Goal: Task Accomplishment & Management: Complete application form

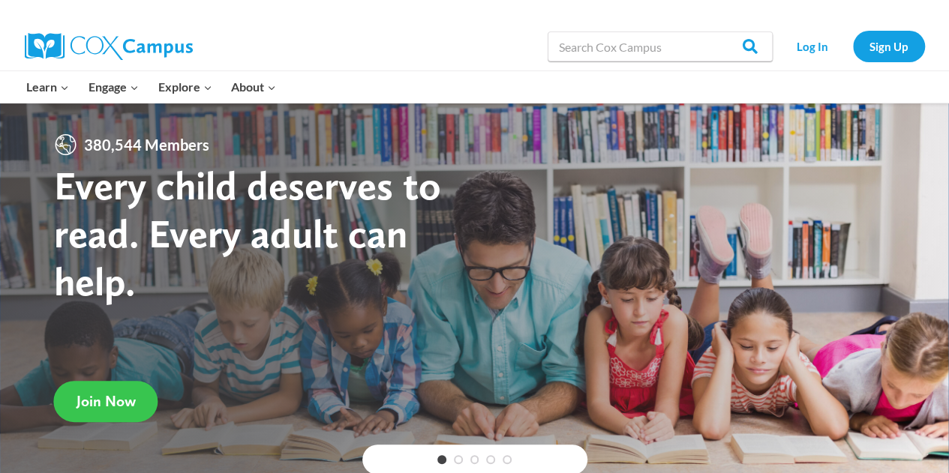
click at [106, 404] on span "Join Now" at bounding box center [105, 401] width 59 height 18
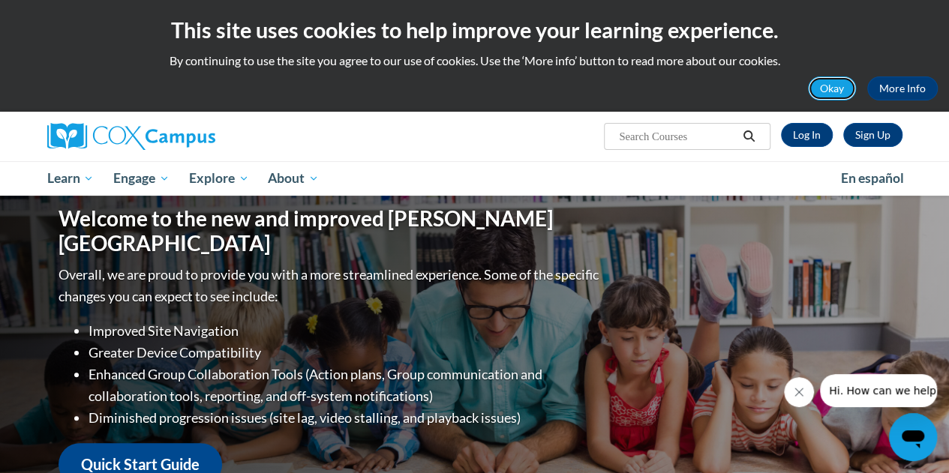
click at [833, 86] on button "Okay" at bounding box center [832, 88] width 48 height 24
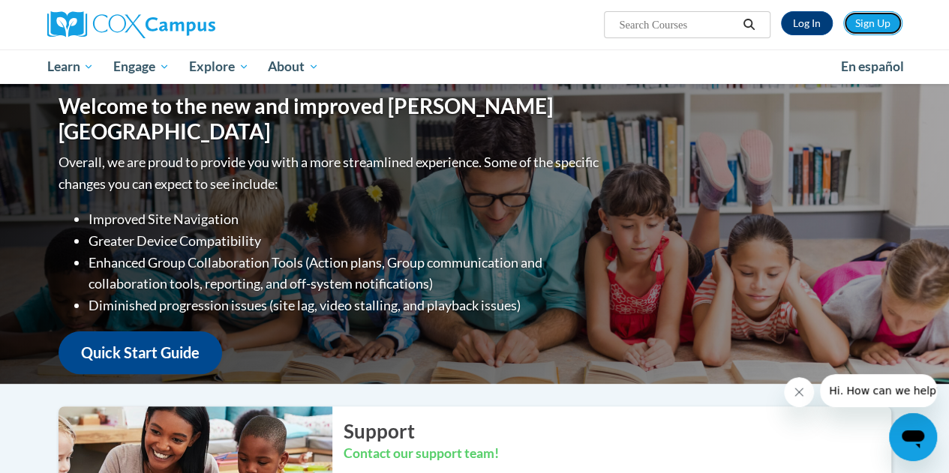
click at [881, 26] on link "Sign Up" at bounding box center [872, 23] width 59 height 24
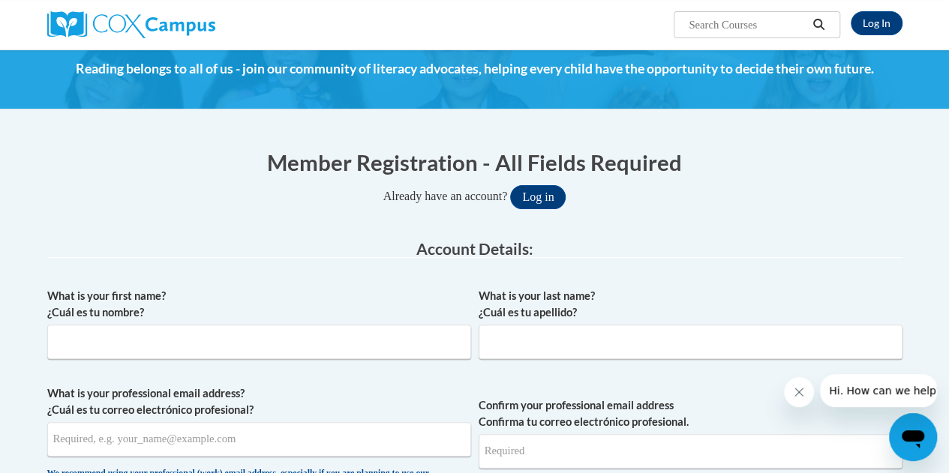
scroll to position [90, 0]
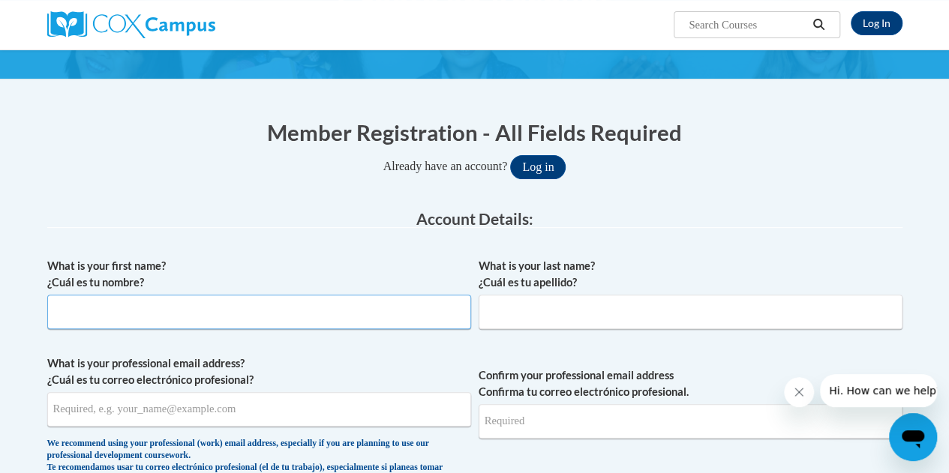
click at [145, 317] on input "What is your first name? ¿Cuál es tu nombre?" at bounding box center [259, 312] width 424 height 34
type input "Christy"
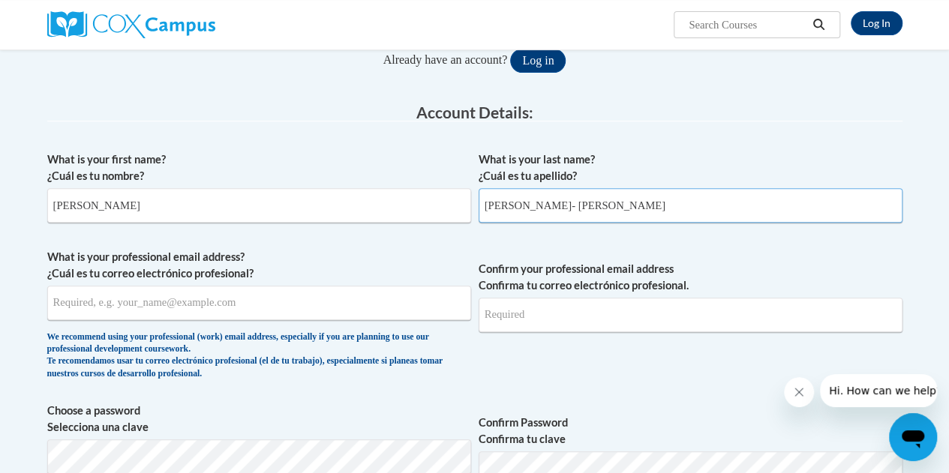
scroll to position [205, 0]
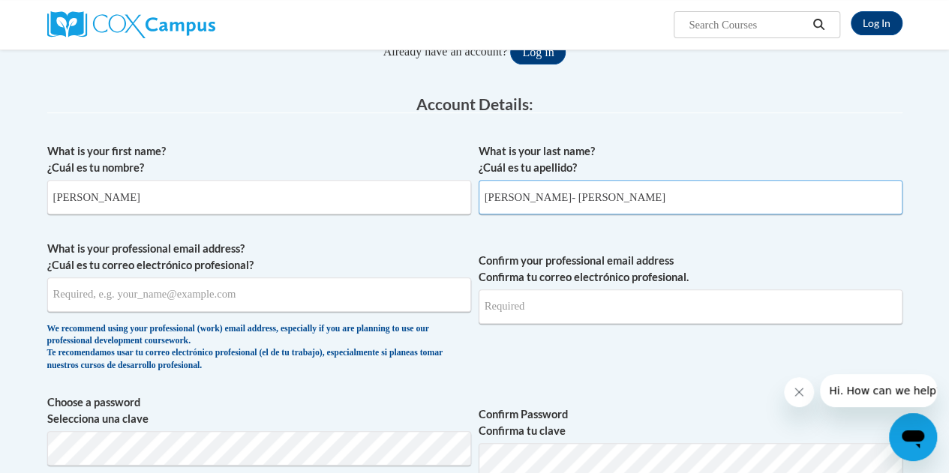
type input "[PERSON_NAME]"
click at [108, 289] on input "What is your professional email address? ¿Cuál es tu correo electrónico profesi…" at bounding box center [259, 294] width 424 height 34
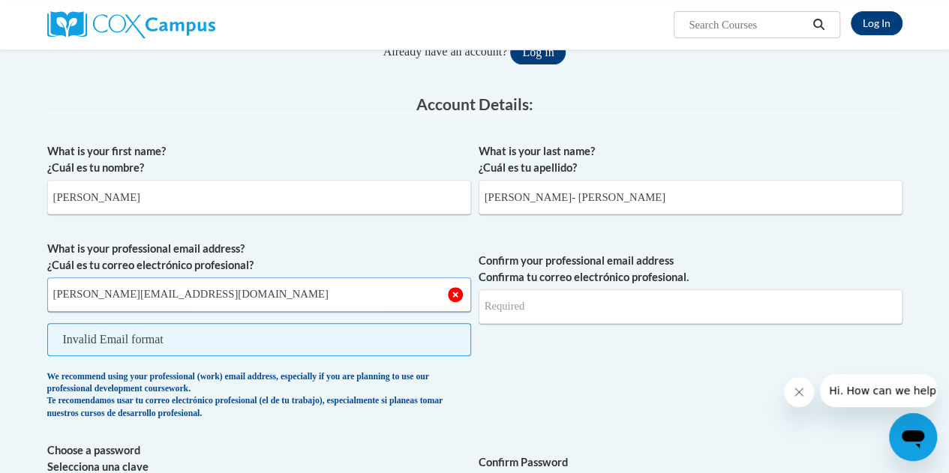
type input "[EMAIL_ADDRESS][DOMAIN_NAME]"
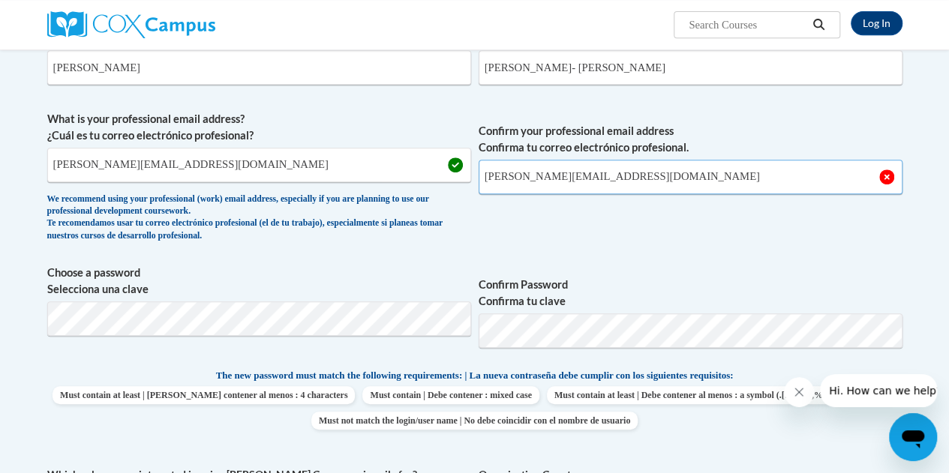
scroll to position [351, 0]
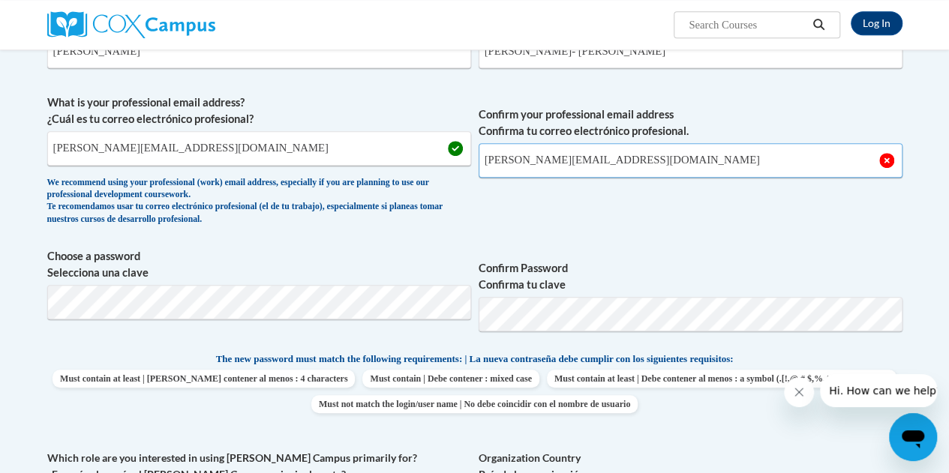
type input "[EMAIL_ADDRESS][DOMAIN_NAME]"
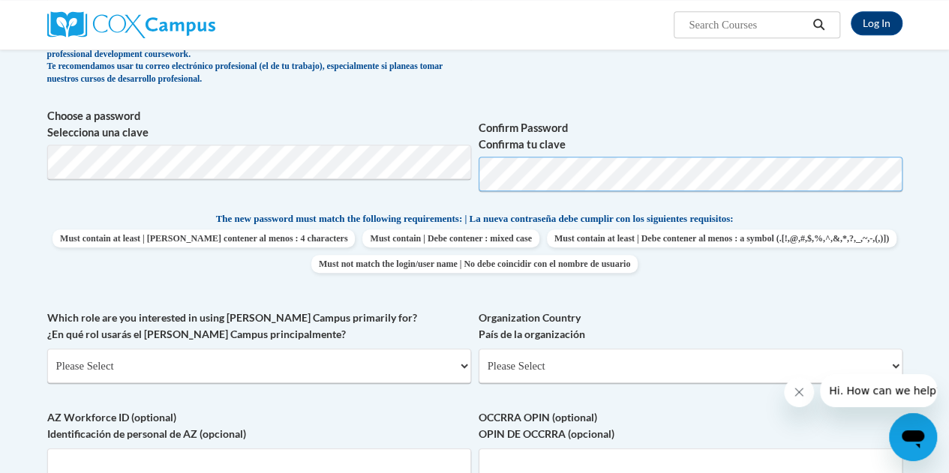
scroll to position [492, 0]
click at [82, 224] on p "The new password must match the following requirements: | La nueva contraseña d…" at bounding box center [474, 219] width 855 height 19
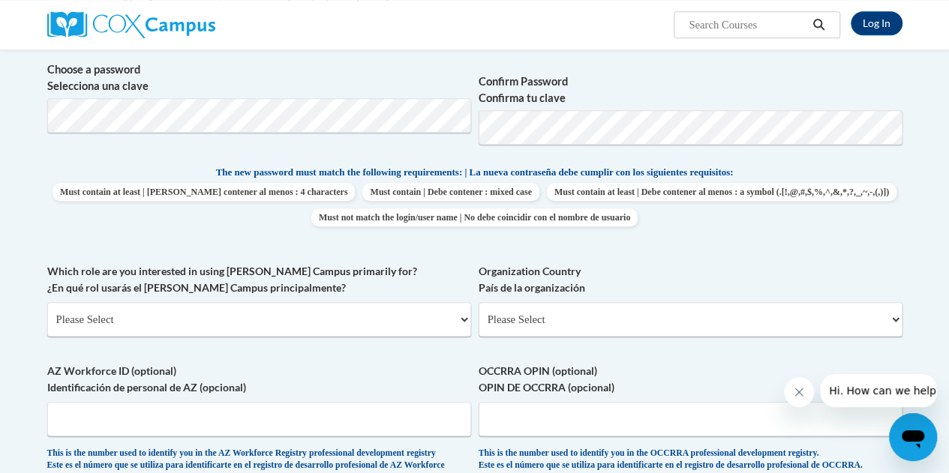
scroll to position [549, 0]
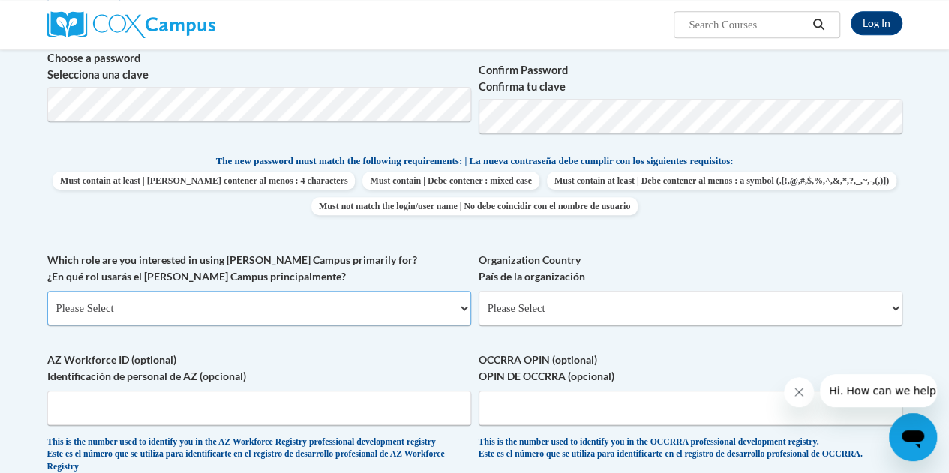
click at [76, 313] on select "Please Select College/University | Colegio/Universidad Community/Nonprofit Part…" at bounding box center [259, 308] width 424 height 34
select select "5a18ea06-2b54-4451-96f2-d152daf9eac5"
click at [47, 291] on select "Please Select College/University | Colegio/Universidad Community/Nonprofit Part…" at bounding box center [259, 308] width 424 height 34
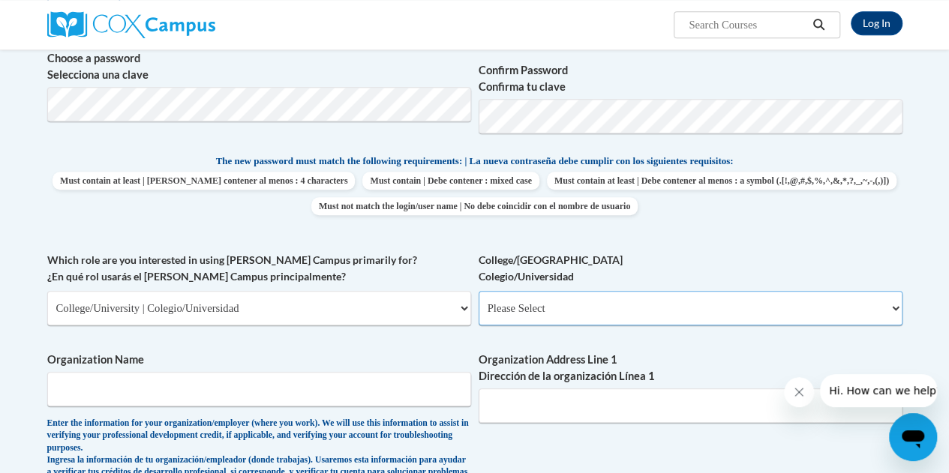
click at [564, 314] on select "Please Select College/University Staff | Empleado universitario College/Univers…" at bounding box center [690, 308] width 424 height 34
select select "99b32b07-cffc-426c-8bf6-0cd77760d84b"
click at [478, 291] on select "Please Select College/University Staff | Empleado universitario College/Univers…" at bounding box center [690, 308] width 424 height 34
click at [244, 401] on input "Organization Name" at bounding box center [259, 389] width 424 height 34
click at [248, 390] on input "Organization Name" at bounding box center [259, 389] width 424 height 34
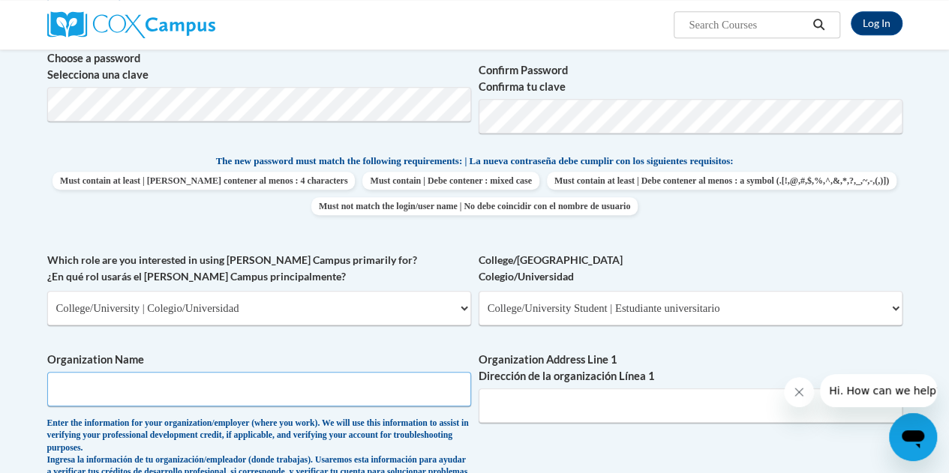
click at [247, 392] on input "Organization Name" at bounding box center [259, 389] width 424 height 34
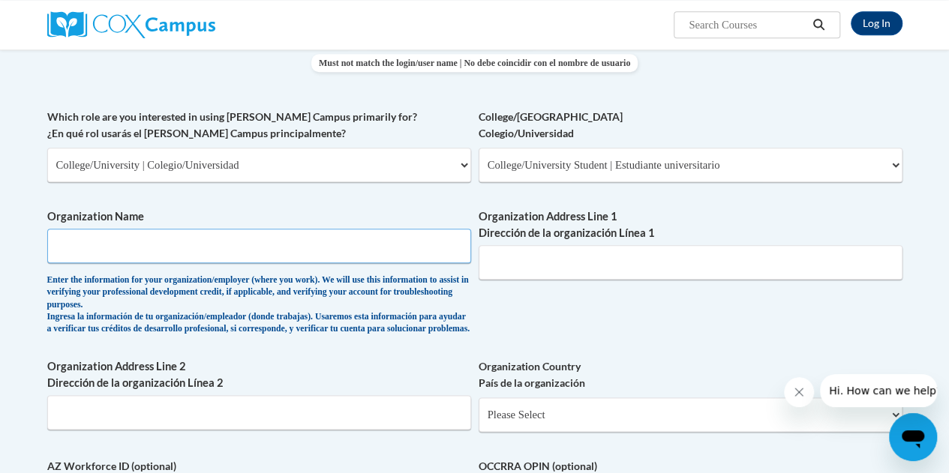
scroll to position [694, 0]
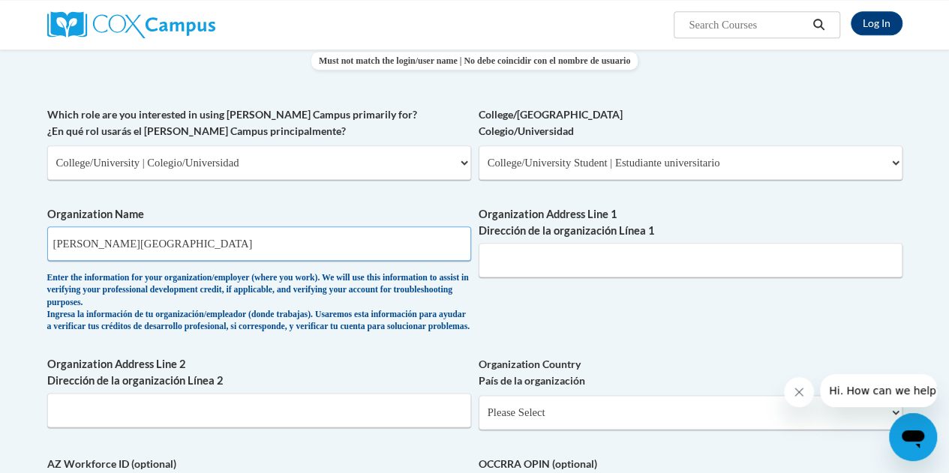
type input "[GEOGRAPHIC_DATA]"
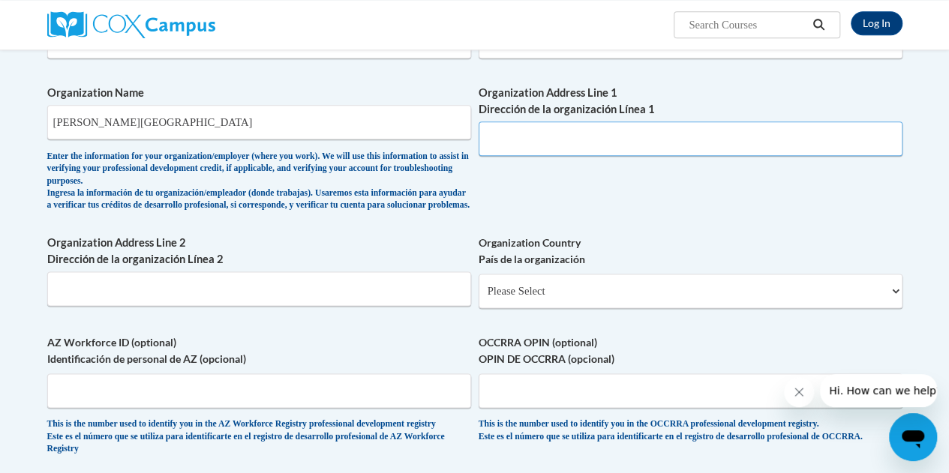
scroll to position [817, 0]
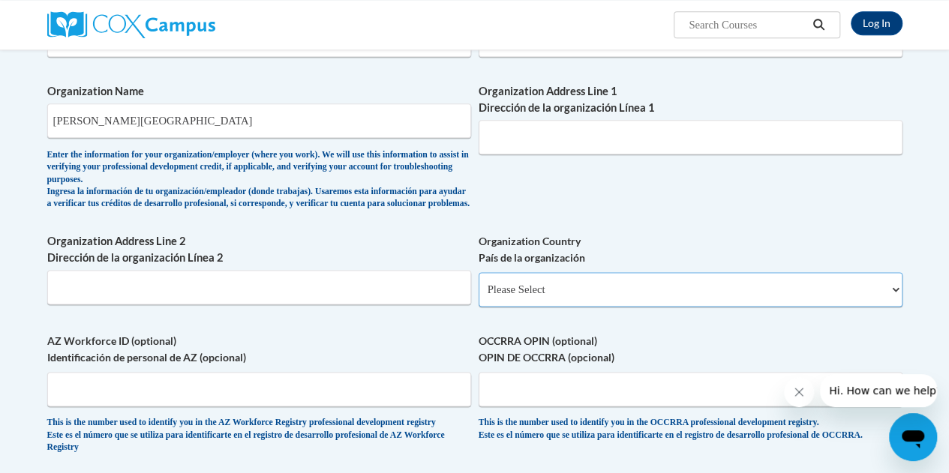
click at [508, 292] on select "Please Select United States | Estados Unidos Outside of the United States | Fue…" at bounding box center [690, 289] width 424 height 34
select select "ad49bcad-a171-4b2e-b99c-48b446064914"
click at [478, 283] on select "Please Select United States | Estados Unidos Outside of the United States | Fue…" at bounding box center [690, 289] width 424 height 34
select select
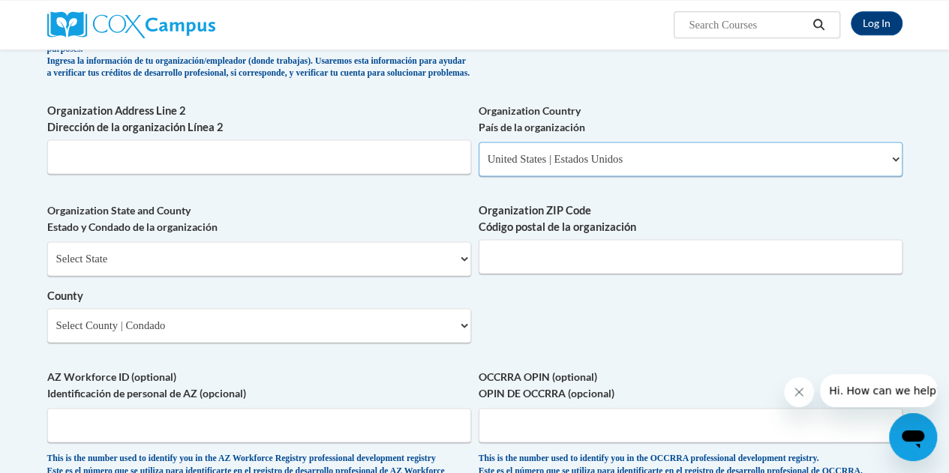
scroll to position [949, 0]
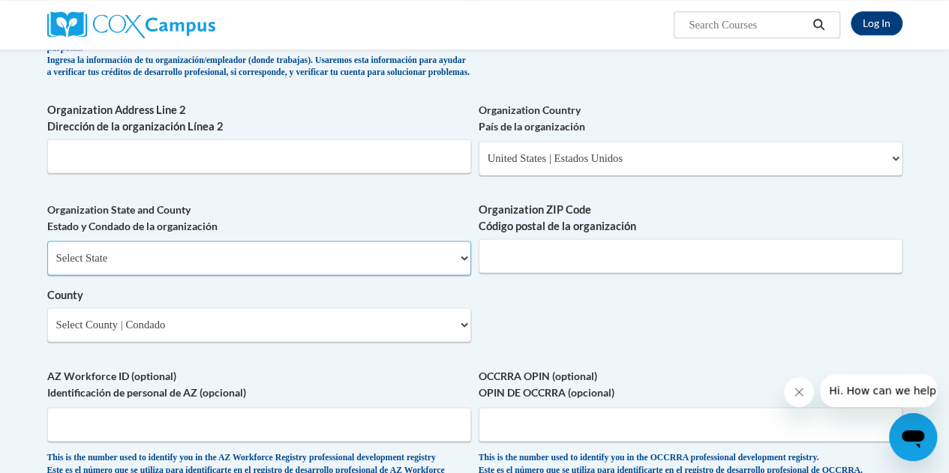
click at [84, 265] on select "Select State Alabama Alaska Arizona Arkansas California Colorado Connecticut De…" at bounding box center [259, 258] width 424 height 34
select select "Mississippi"
click at [47, 252] on select "Select State Alabama Alaska Arizona Arkansas California Colorado Connecticut De…" at bounding box center [259, 258] width 424 height 34
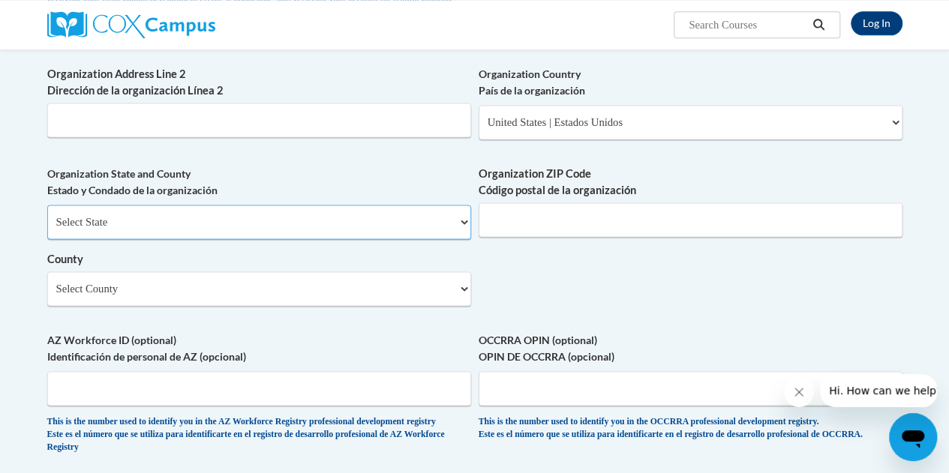
scroll to position [1094, 0]
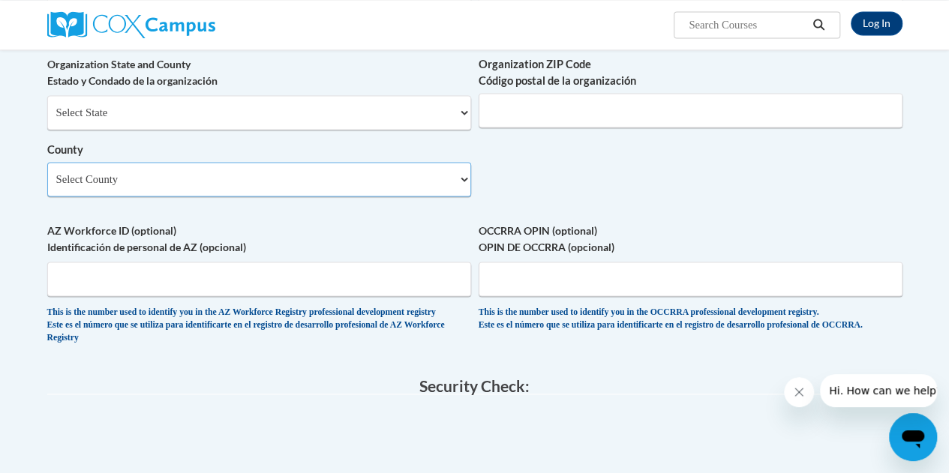
click at [246, 196] on select "Select County Adams Alcorn Amite Attala Benton Bolivar Calhoun Carroll Chickasa…" at bounding box center [259, 179] width 424 height 34
select select "Hinds"
click at [47, 173] on select "Select County Adams Alcorn Amite Attala Benton Bolivar Calhoun Carroll Chickasa…" at bounding box center [259, 179] width 424 height 34
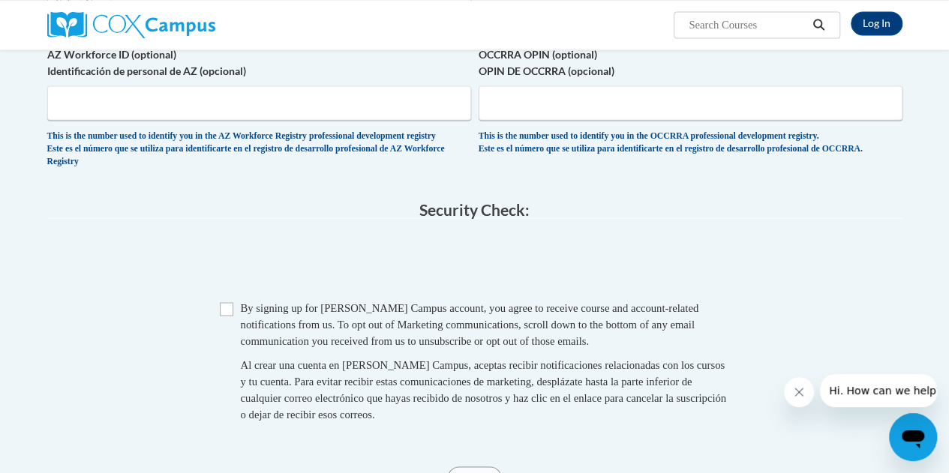
scroll to position [1281, 0]
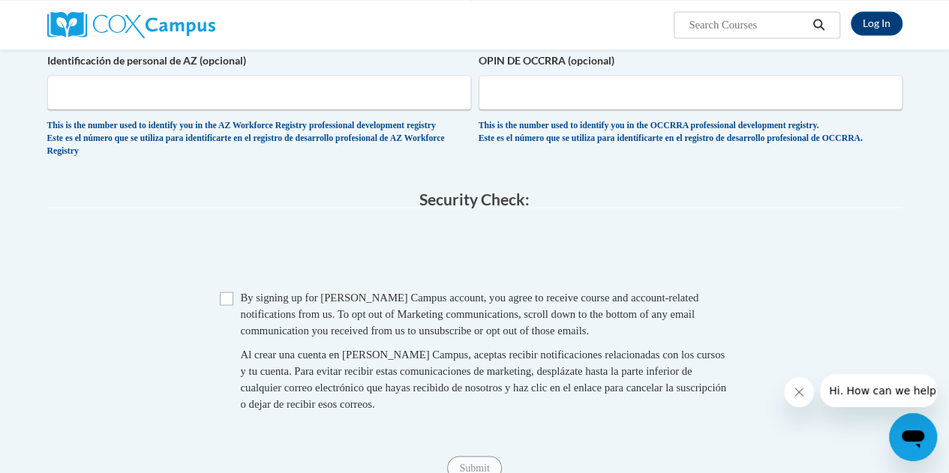
click at [226, 305] on input "Checkbox" at bounding box center [226, 298] width 13 height 13
checkbox input "true"
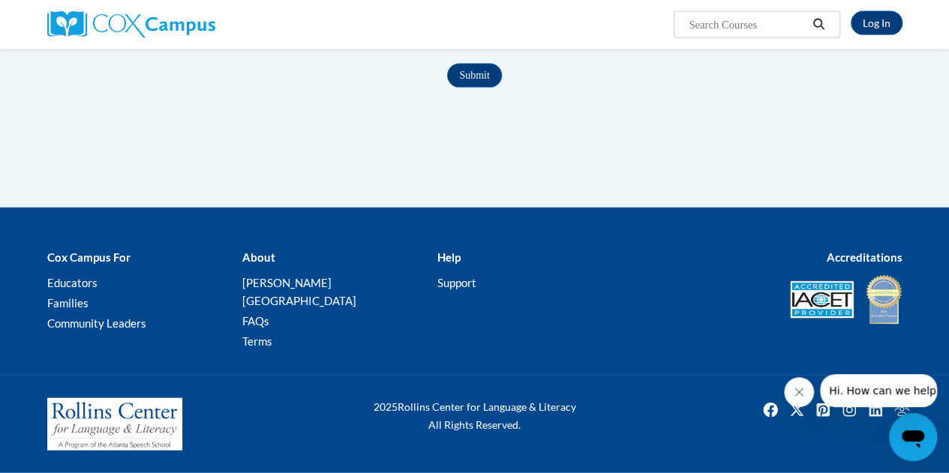
click at [472, 88] on input "Submit" at bounding box center [474, 76] width 54 height 24
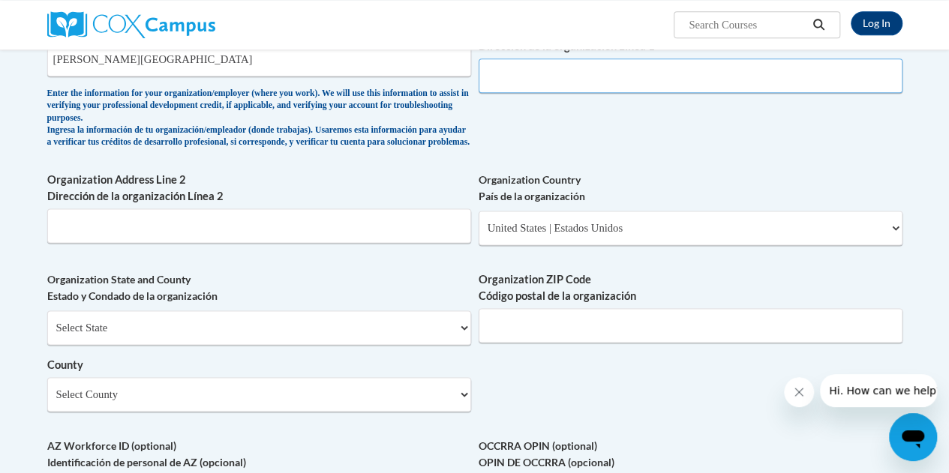
scroll to position [880, 0]
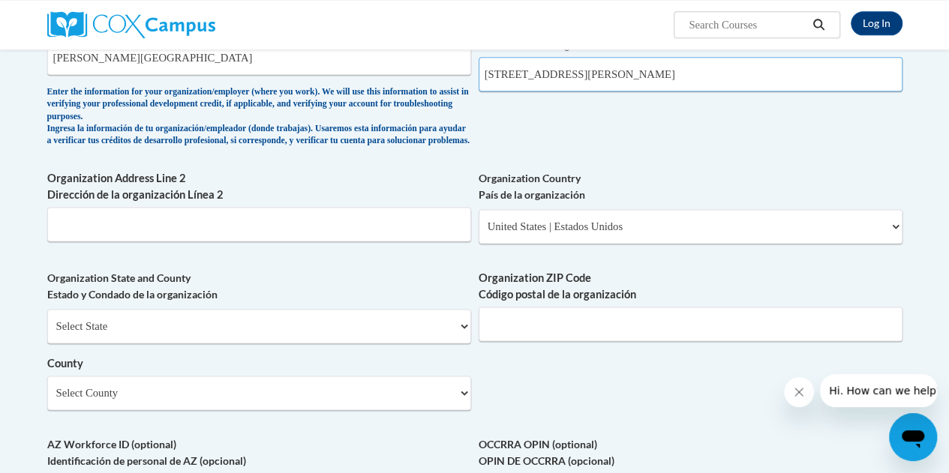
type input "[STREET_ADDRESS][PERSON_NAME]"
click at [498, 332] on input "Organization ZIP Code Código postal de la organización" at bounding box center [690, 324] width 424 height 34
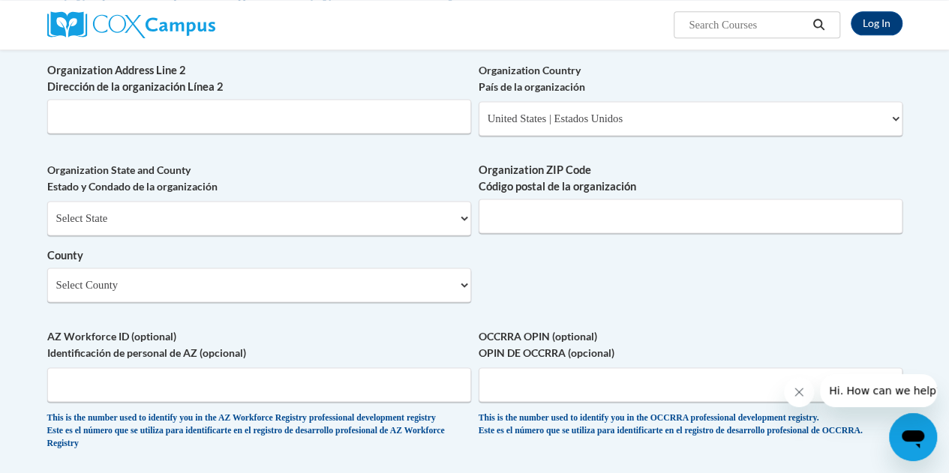
scroll to position [972, 0]
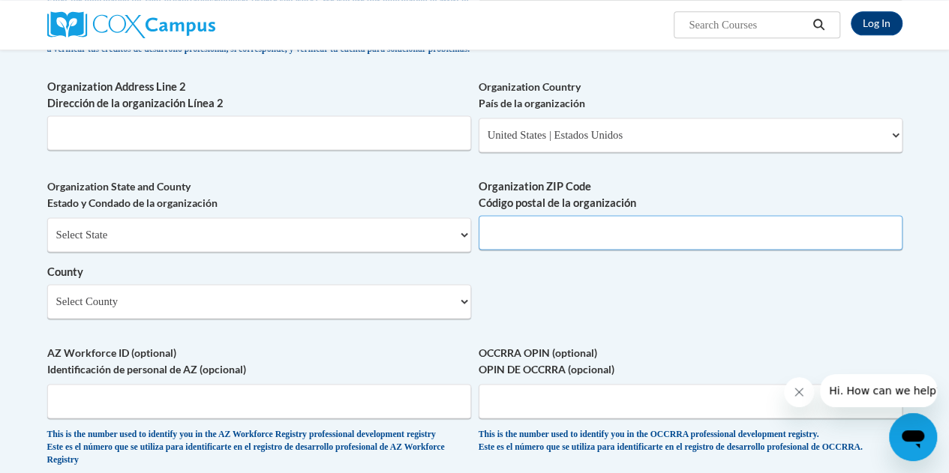
click at [506, 247] on input "Organization ZIP Code Código postal de la organización" at bounding box center [690, 232] width 424 height 34
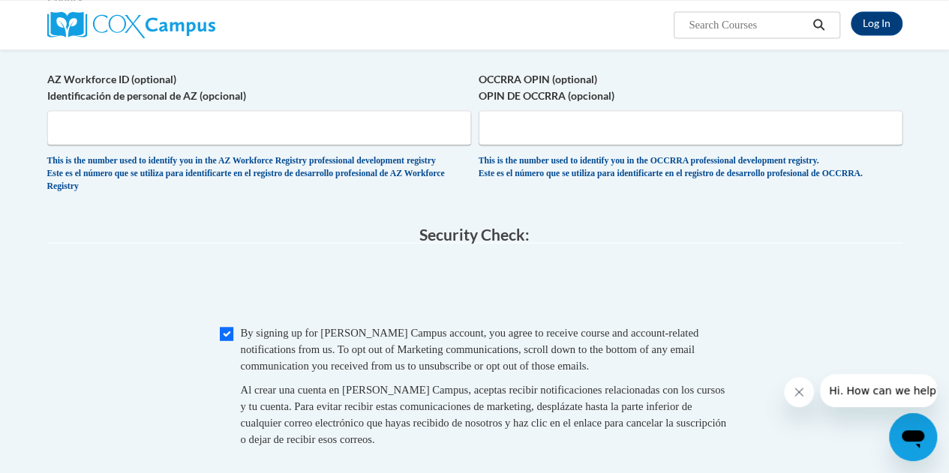
scroll to position [1278, 0]
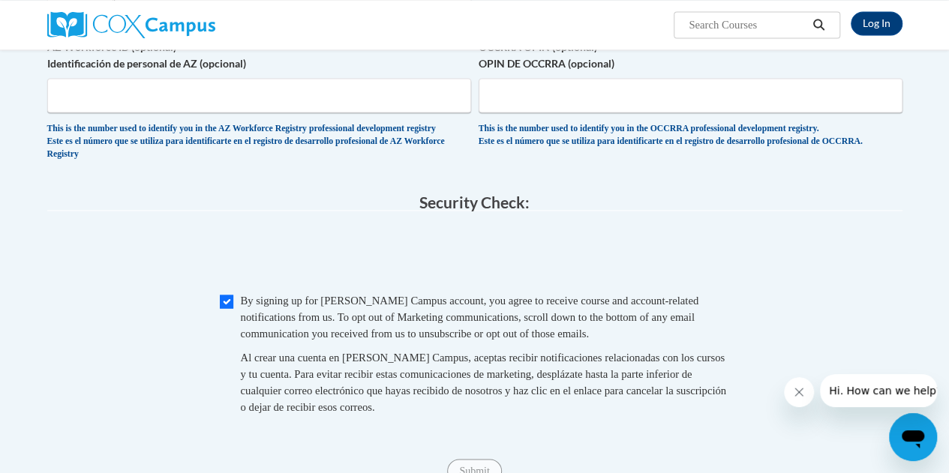
type input "39203"
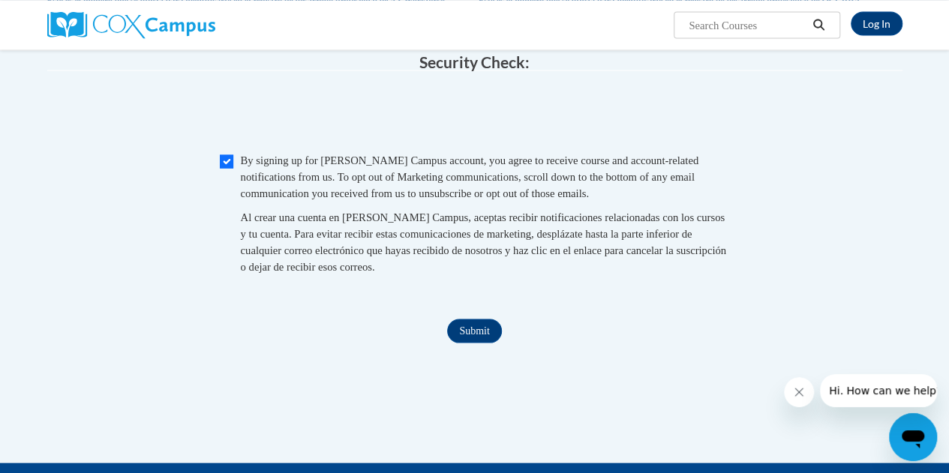
scroll to position [1419, 0]
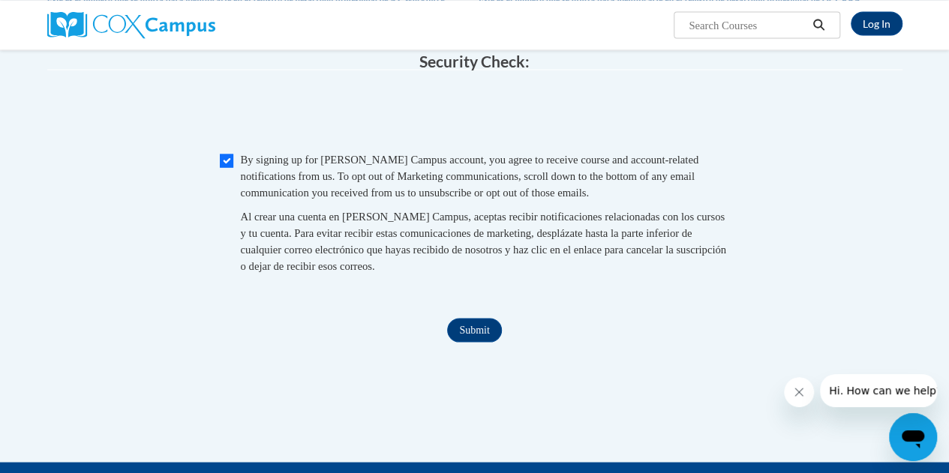
click at [478, 342] on input "Submit" at bounding box center [474, 330] width 54 height 24
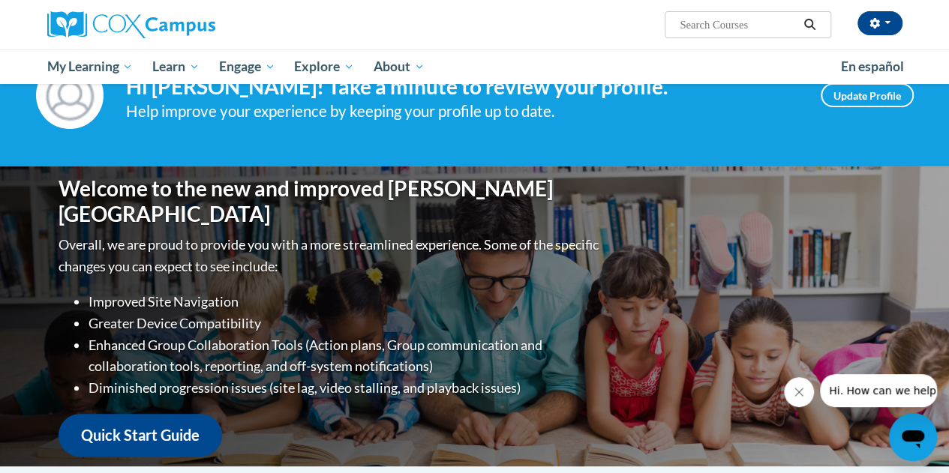
scroll to position [30, 0]
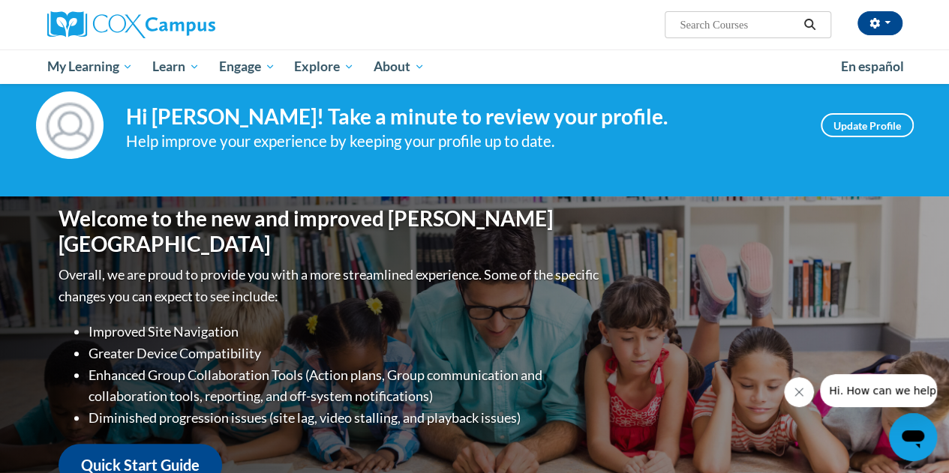
click at [676, 159] on div "Your profile Hi Christy Atkinson- Gray! Take a minute to review your profile. H…" at bounding box center [474, 125] width 949 height 142
click at [847, 129] on link "Update Profile" at bounding box center [866, 125] width 93 height 24
